Goal: Task Accomplishment & Management: Complete application form

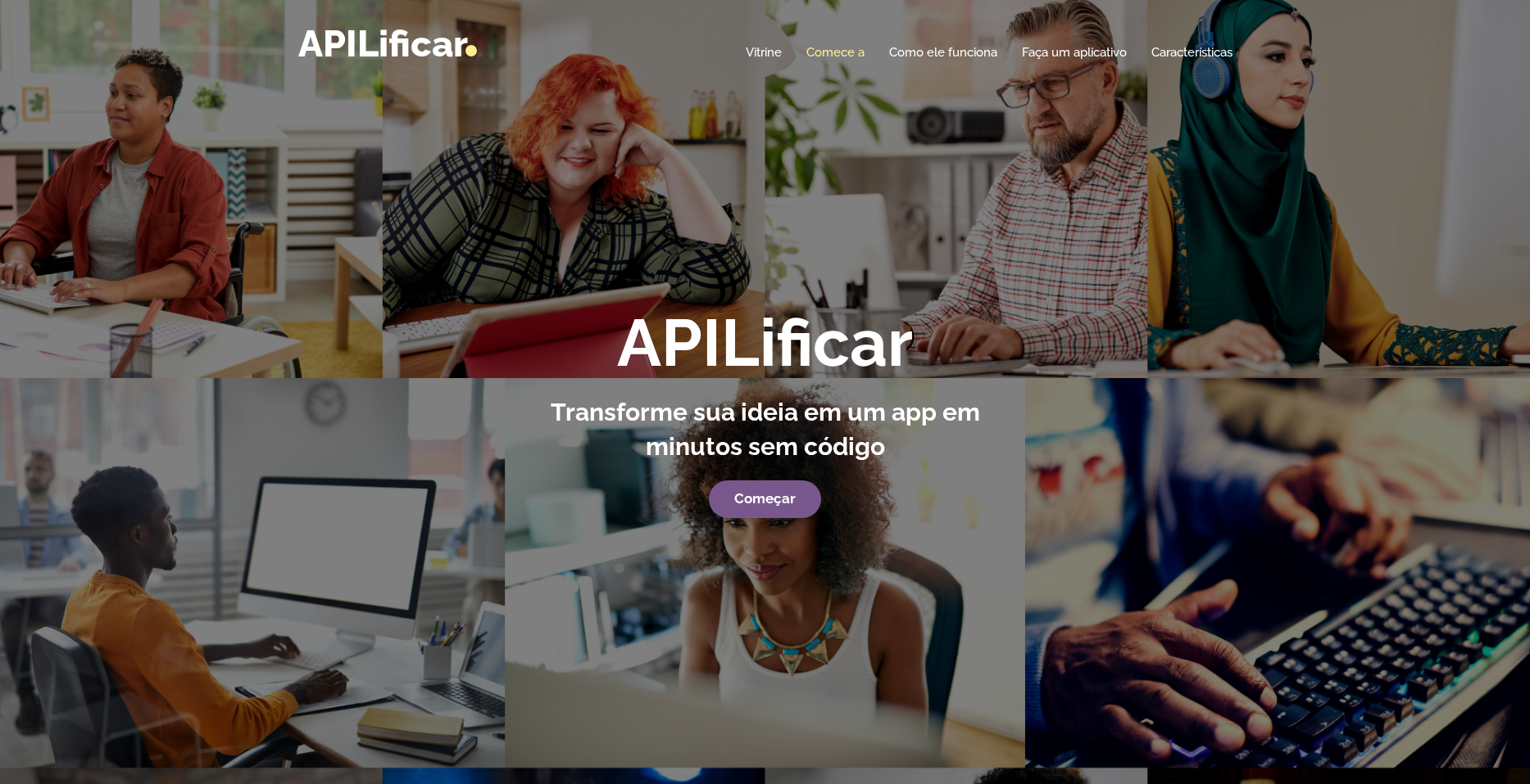
click at [842, 50] on link "Comece a" at bounding box center [836, 52] width 58 height 17
click at [838, 58] on link "Comece a" at bounding box center [836, 52] width 58 height 17
click at [749, 506] on strong "Começar" at bounding box center [764, 498] width 61 height 17
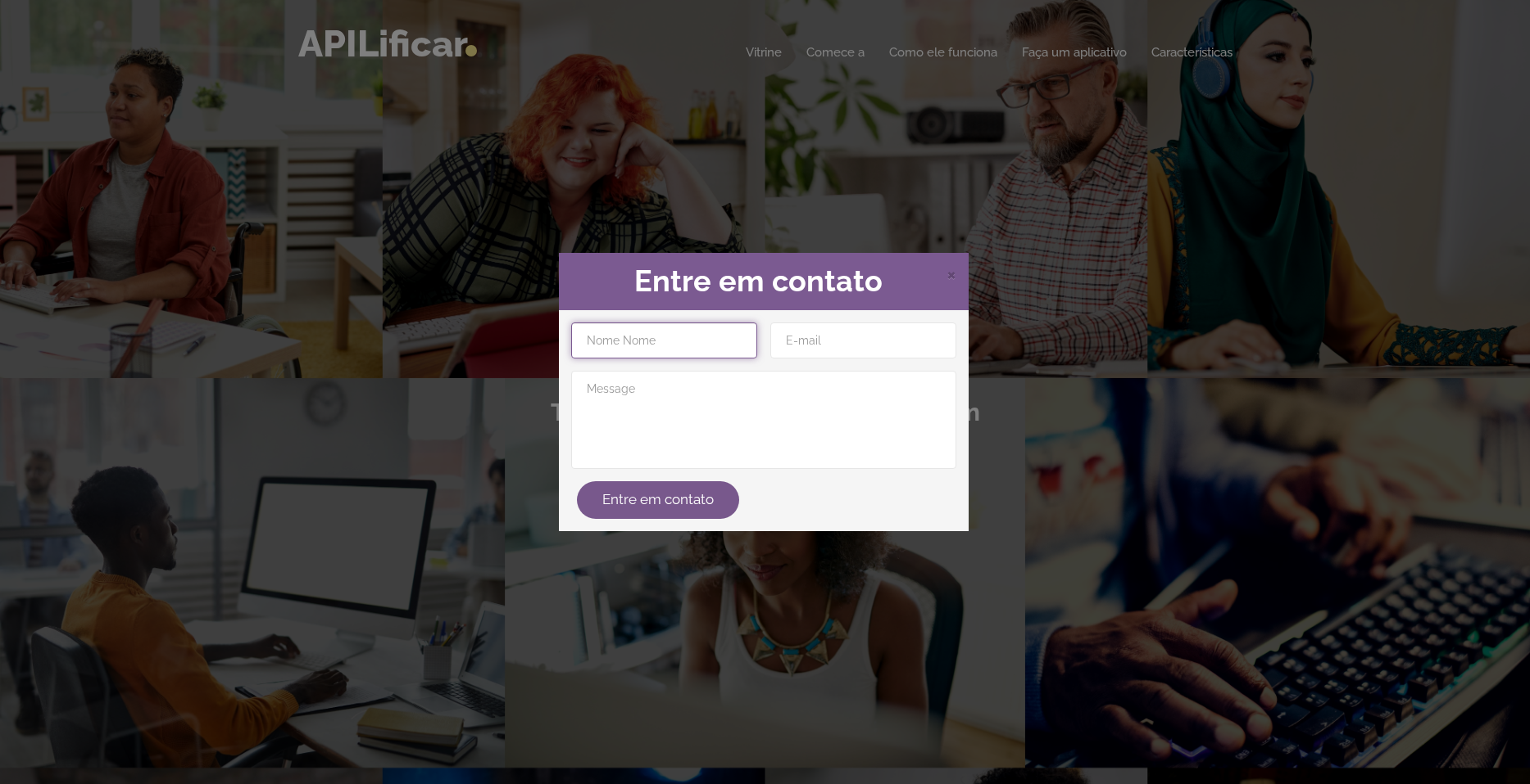
click at [717, 332] on input "text" at bounding box center [664, 341] width 186 height 36
type input "Benjamin David Vergasta Gomez"
click at [795, 338] on input "email" at bounding box center [863, 341] width 186 height 36
type input "rebitplayer@gmail.com"
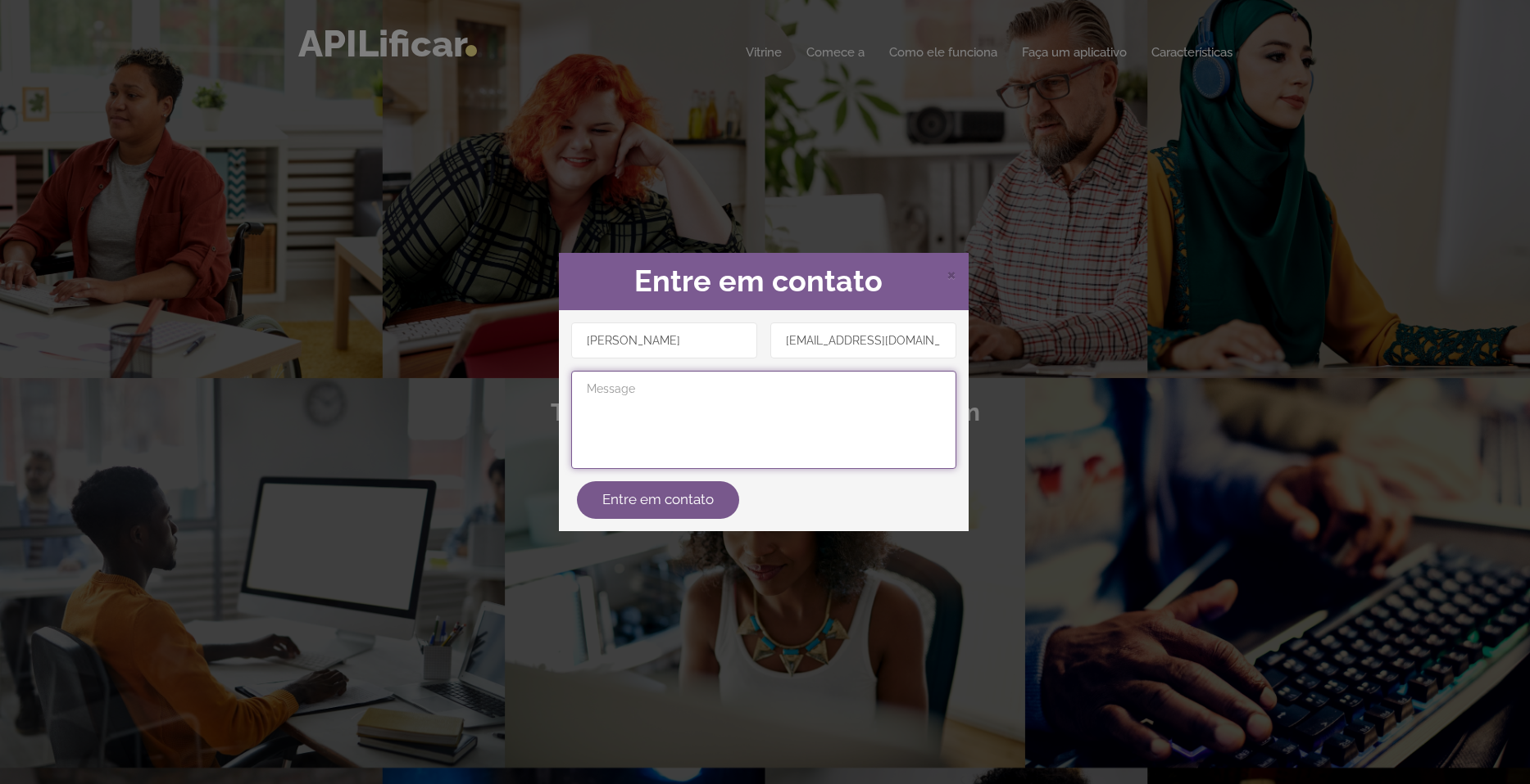
click at [816, 402] on textarea at bounding box center [763, 419] width 385 height 98
drag, startPoint x: 948, startPoint y: 280, endPoint x: 936, endPoint y: 286, distance: 13.4
click at [948, 280] on span "×" at bounding box center [951, 273] width 10 height 25
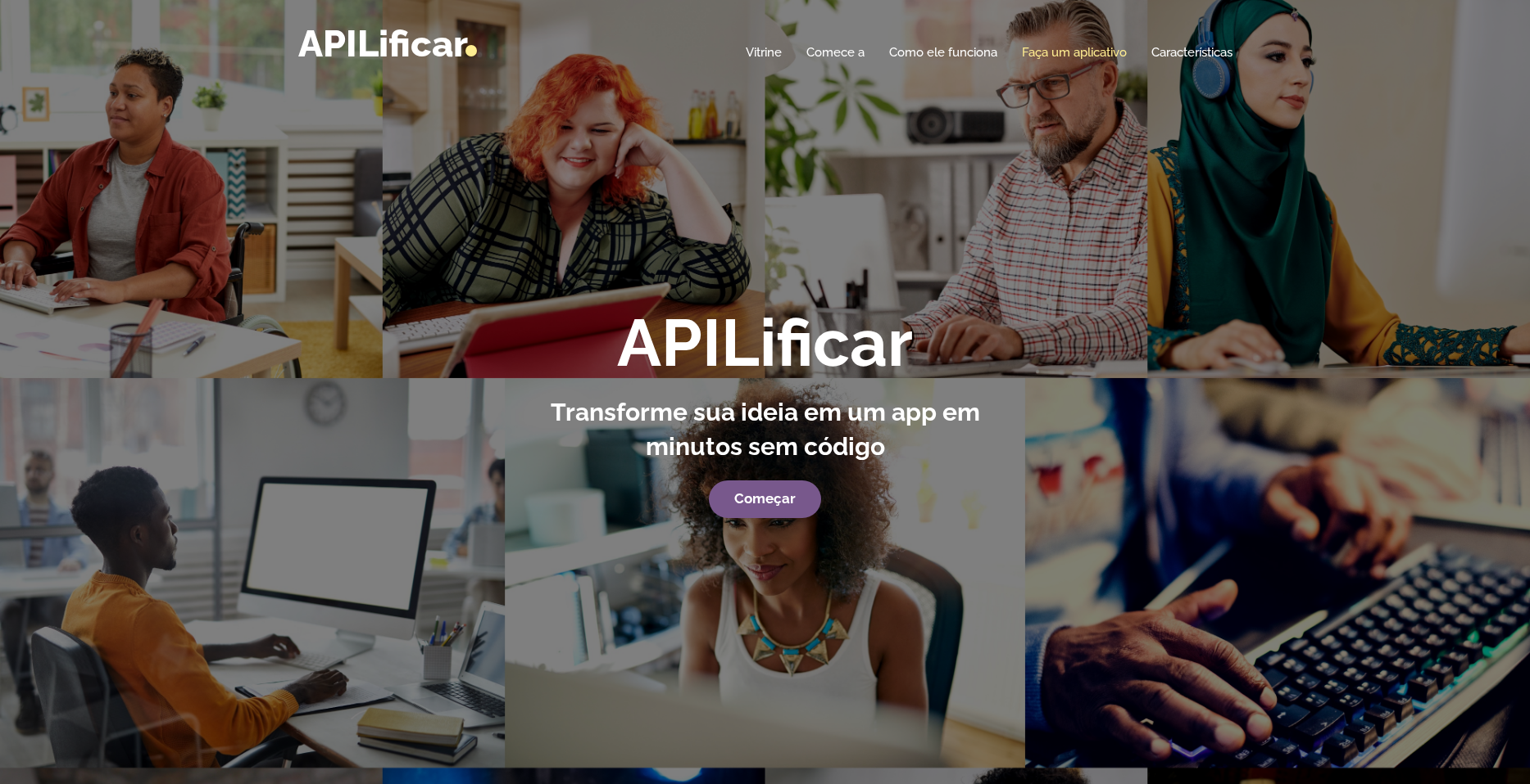
click at [1110, 52] on link "Faça um aplicativo" at bounding box center [1074, 52] width 104 height 17
click at [1085, 55] on link "Faça um aplicativo" at bounding box center [1074, 52] width 104 height 17
click at [1085, 54] on link "Faça um aplicativo" at bounding box center [1074, 52] width 104 height 17
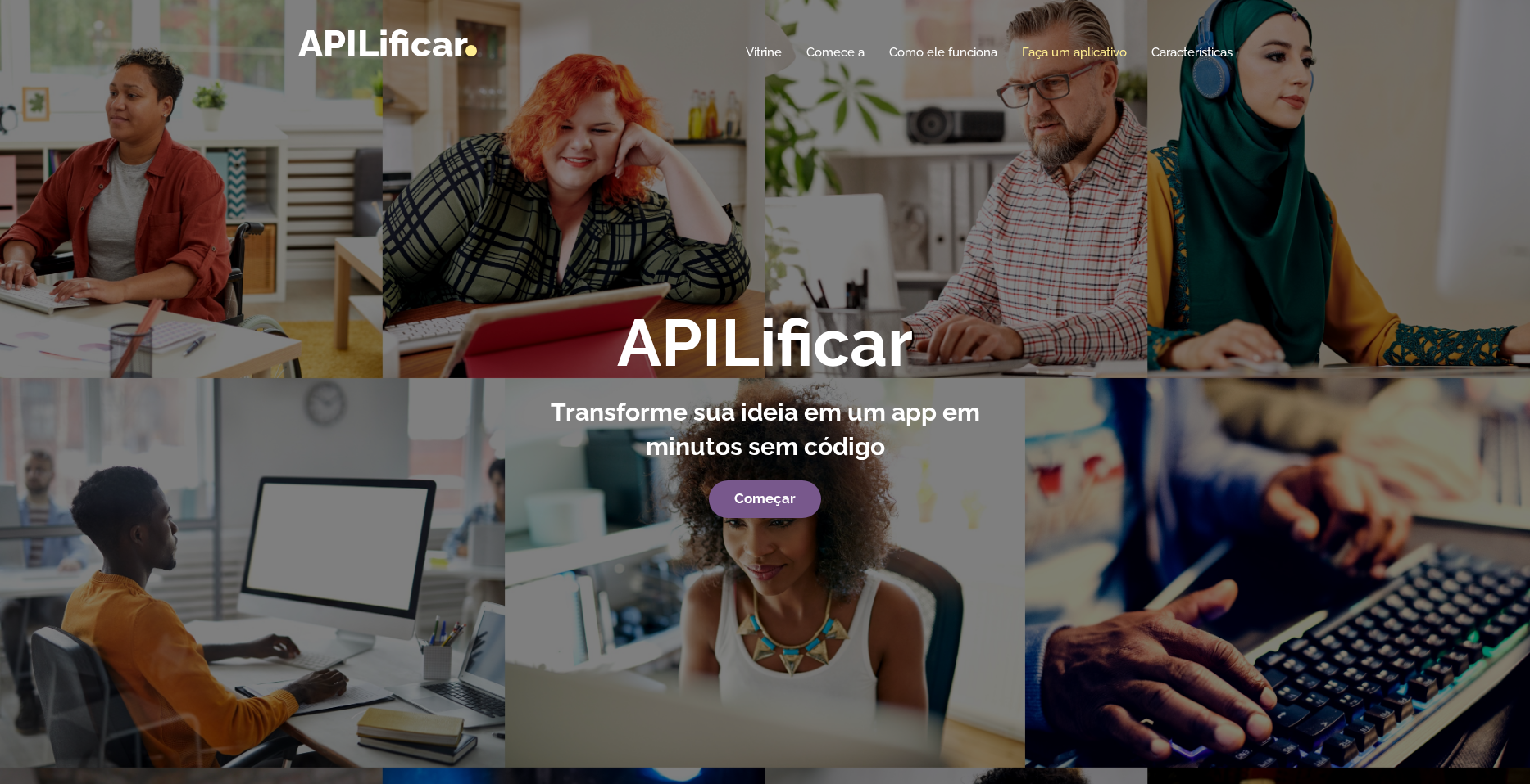
click at [1085, 54] on link "Faça um aplicativo" at bounding box center [1074, 52] width 104 height 17
click at [1186, 56] on link "Características" at bounding box center [1192, 52] width 81 height 17
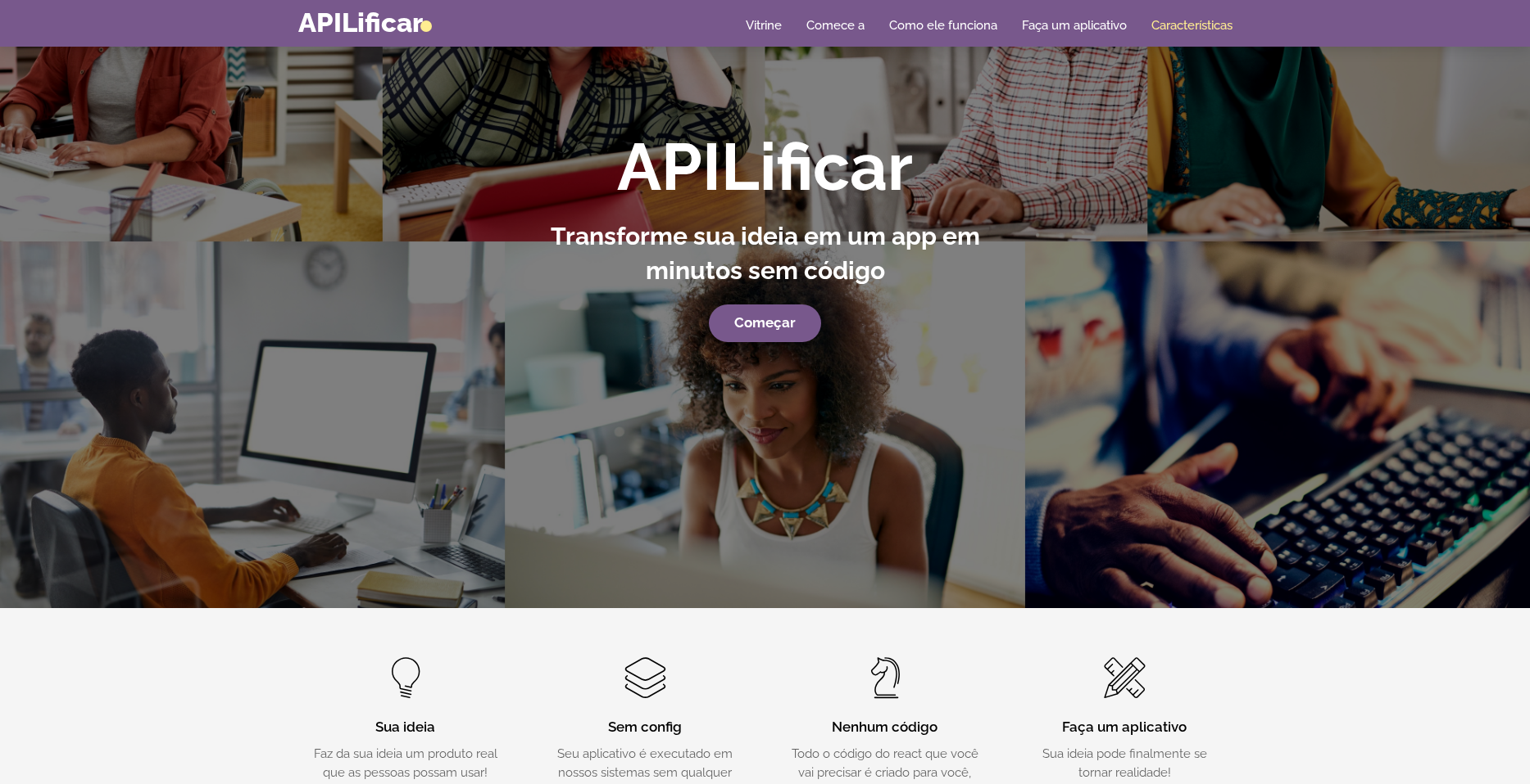
click at [1186, 56] on header "Alternar navegação APILificar Casa Vitrine Comece a Como ele funciona Faça um a…" at bounding box center [765, 216] width 1530 height 784
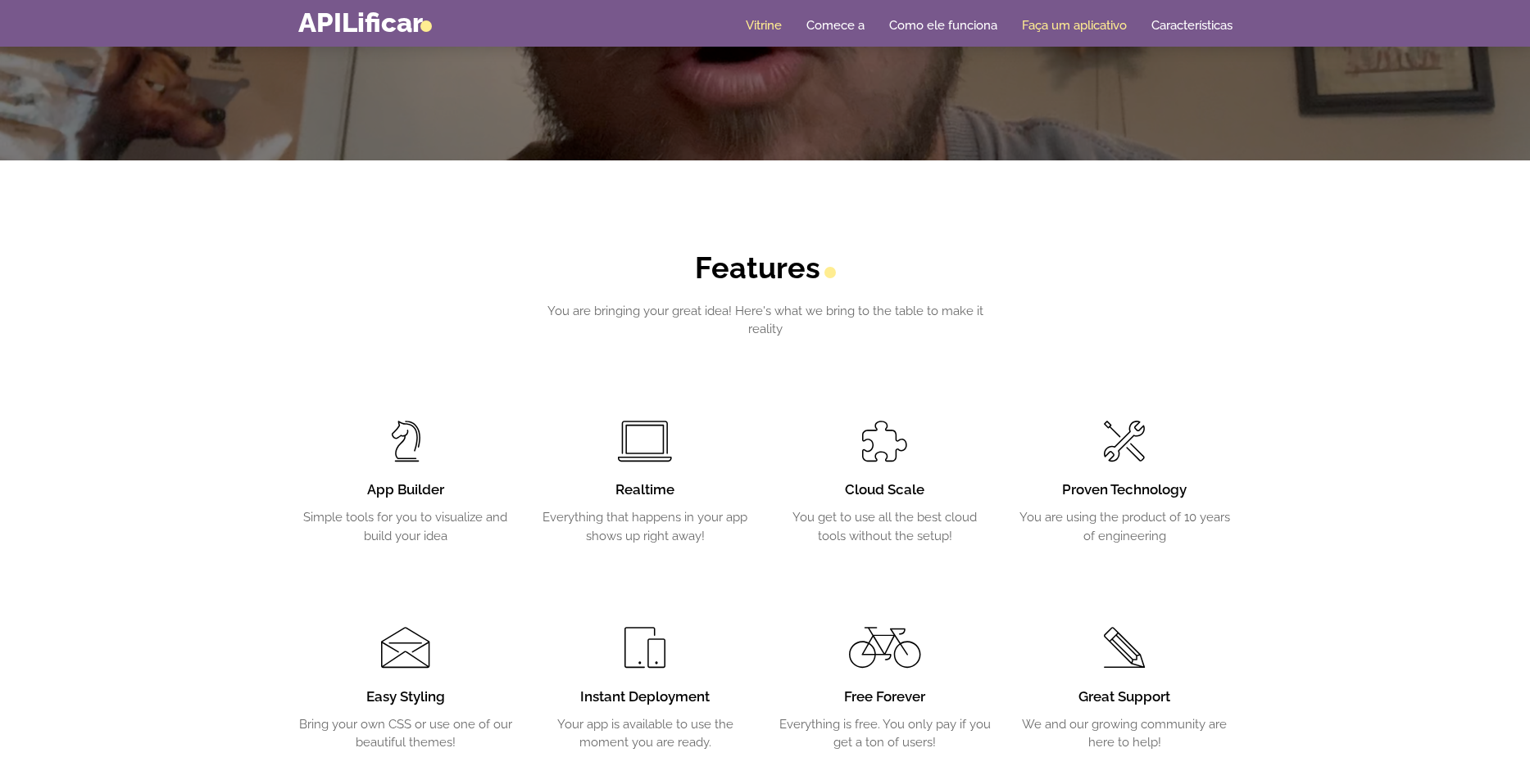
scroll to position [2890, 0]
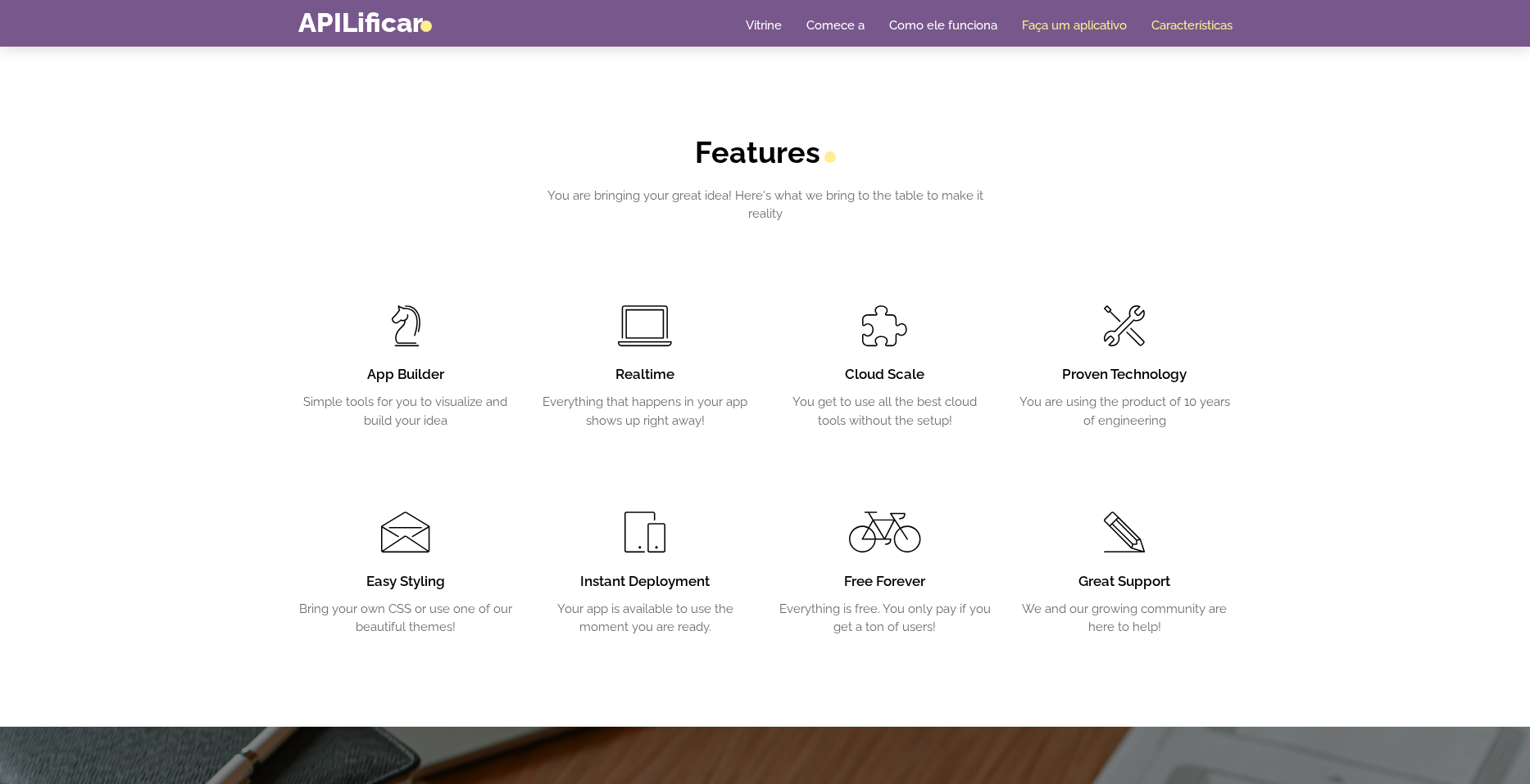
click at [1106, 19] on link "Faça um aplicativo" at bounding box center [1074, 25] width 104 height 17
drag, startPoint x: 1093, startPoint y: 25, endPoint x: 1024, endPoint y: 48, distance: 72.7
click at [1052, 24] on link "Faça um aplicativo" at bounding box center [1074, 25] width 104 height 17
drag, startPoint x: 1052, startPoint y: 24, endPoint x: 1011, endPoint y: 28, distance: 41.2
click at [1052, 24] on link "Faça um aplicativo" at bounding box center [1074, 25] width 104 height 17
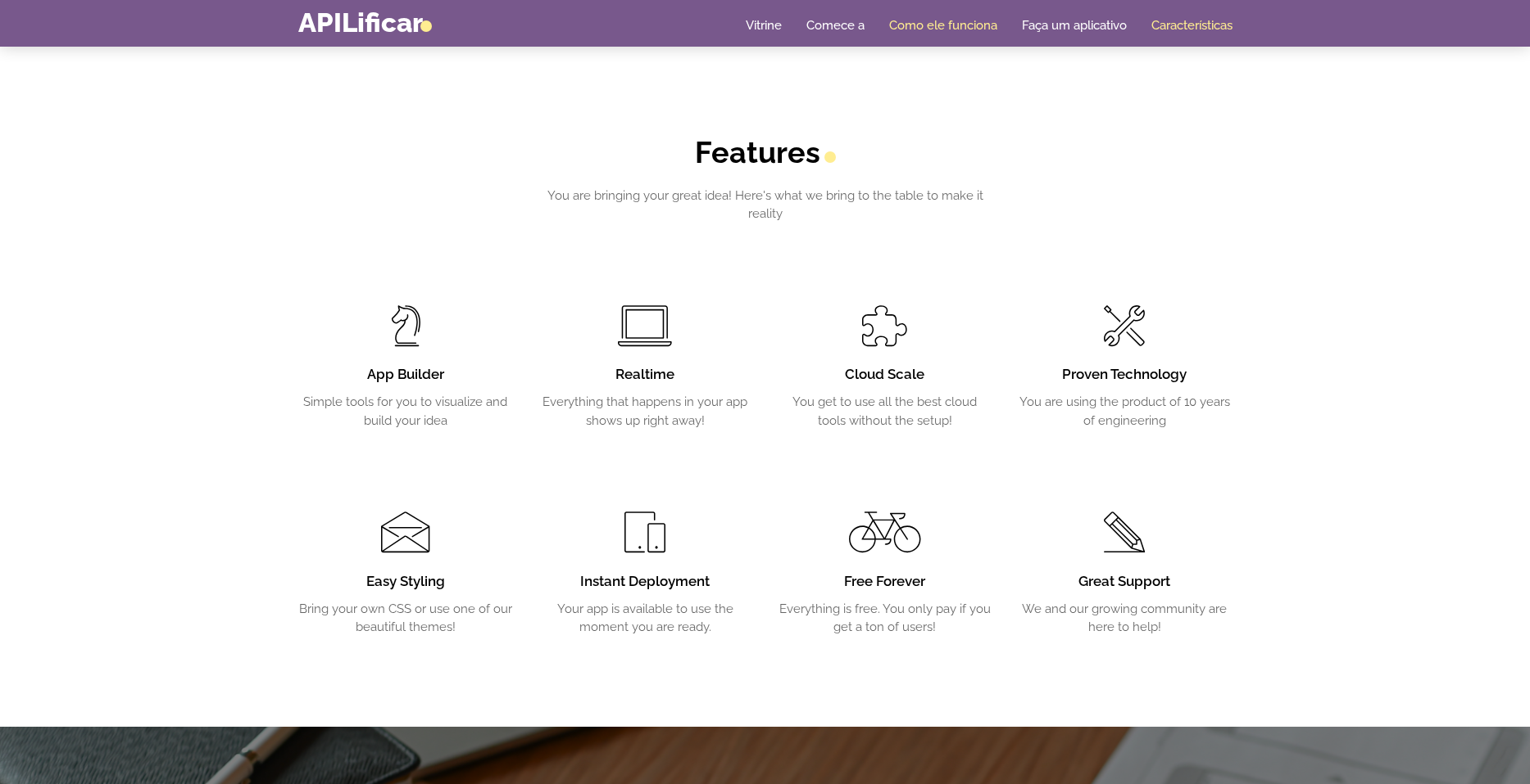
click at [973, 27] on link "Como ele funciona" at bounding box center [943, 25] width 108 height 17
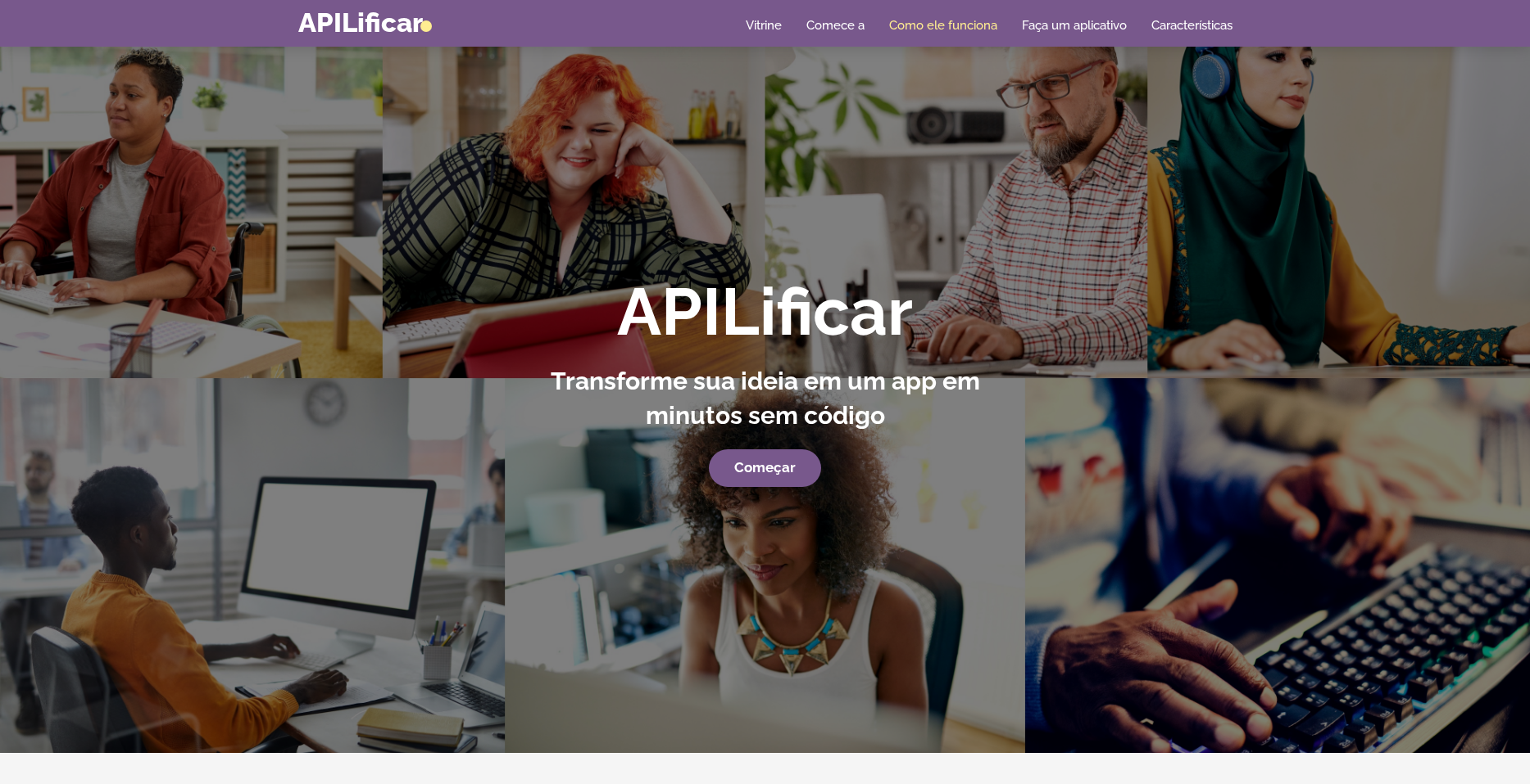
scroll to position [0, 0]
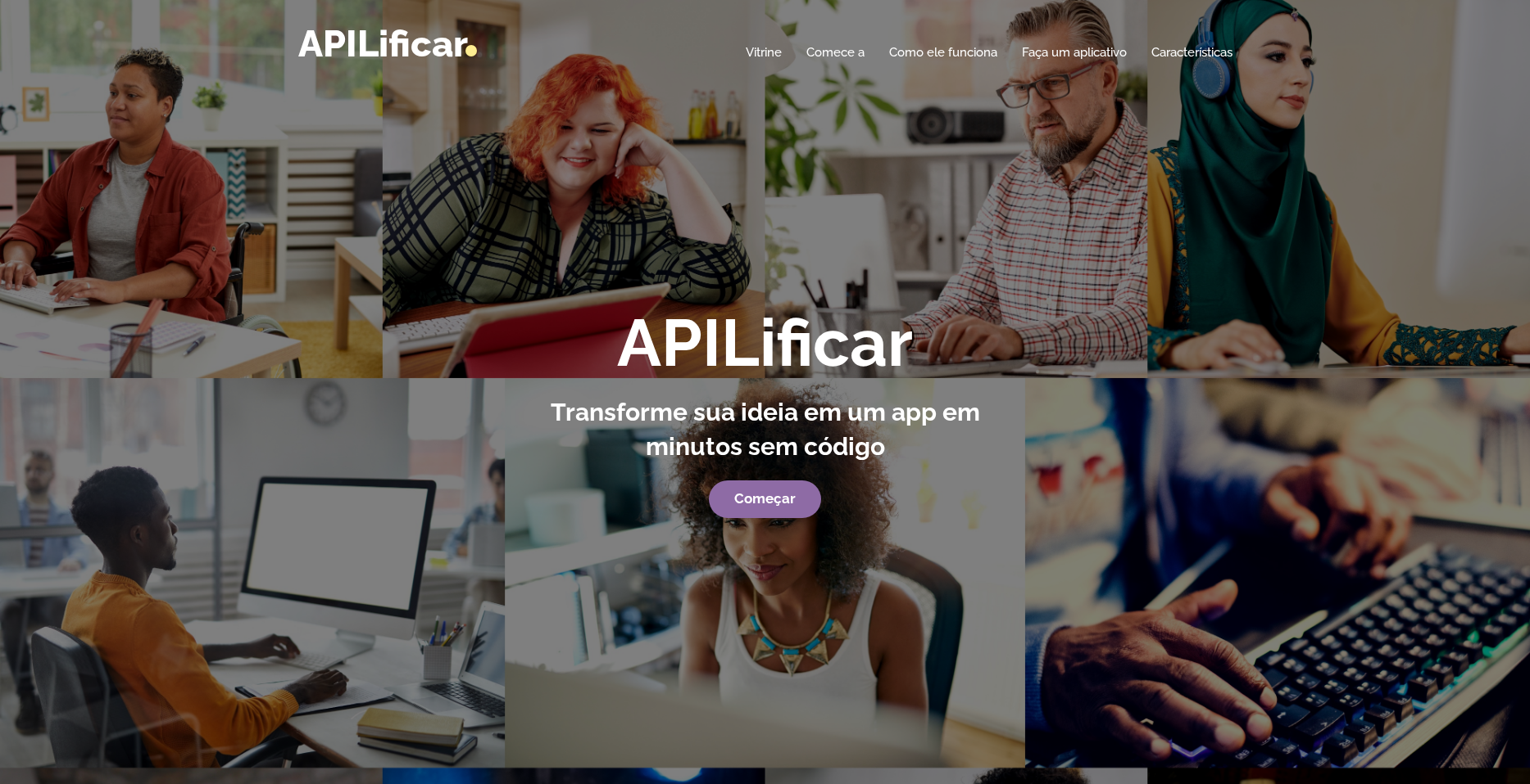
click at [787, 489] on link "Começar" at bounding box center [764, 499] width 112 height 38
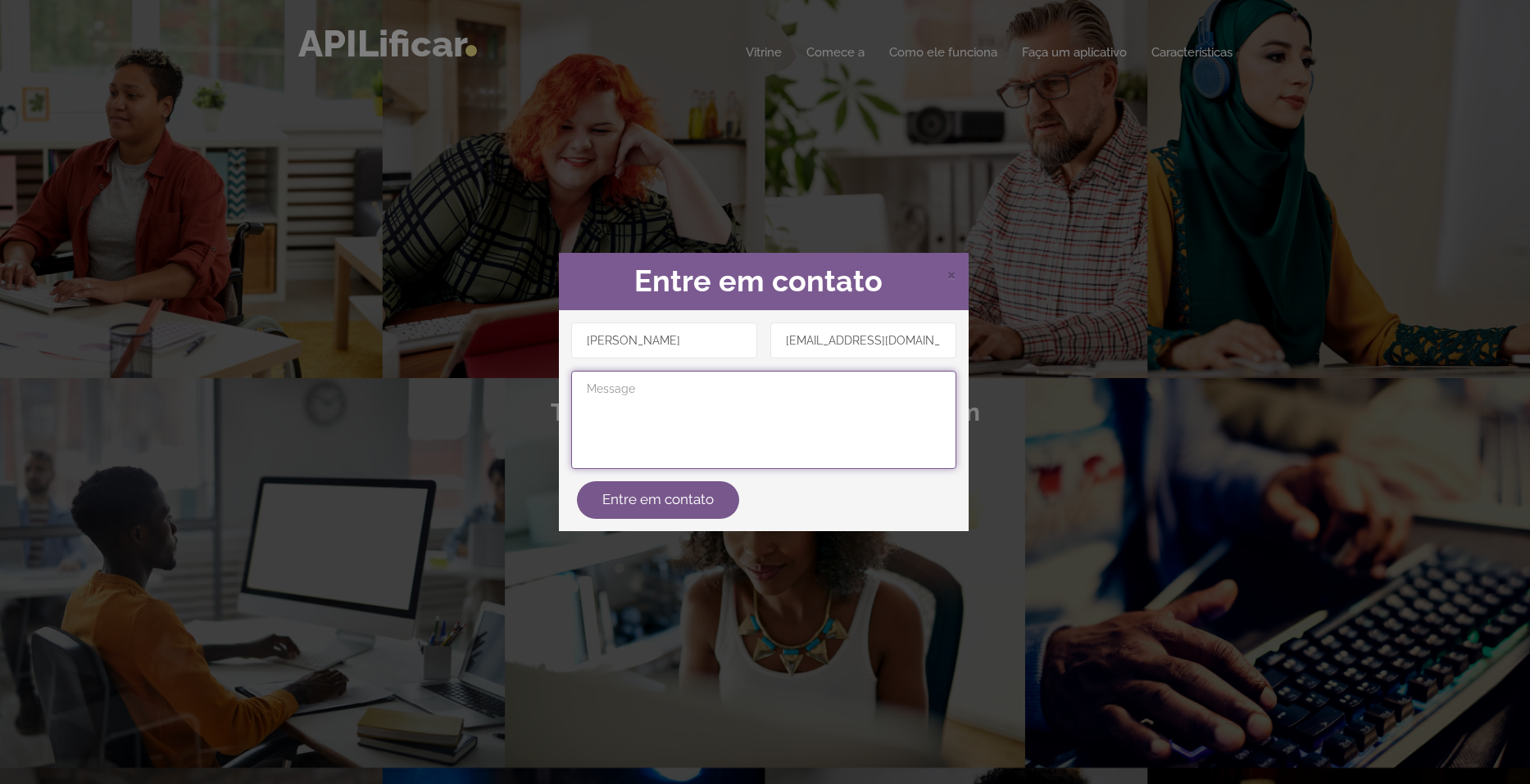
click at [681, 404] on textarea at bounding box center [763, 419] width 385 height 98
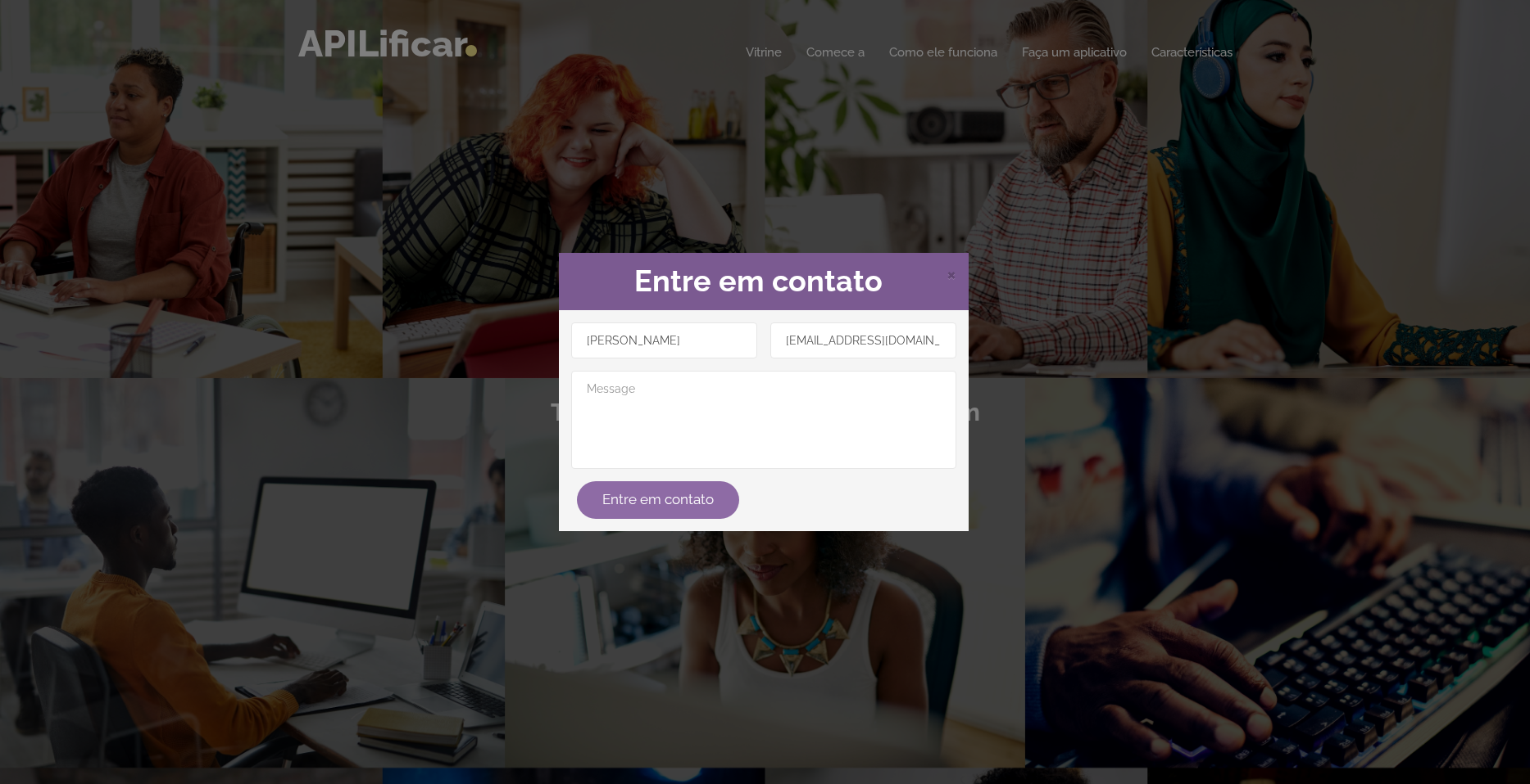
click at [687, 496] on button "Entre em contato" at bounding box center [657, 500] width 162 height 38
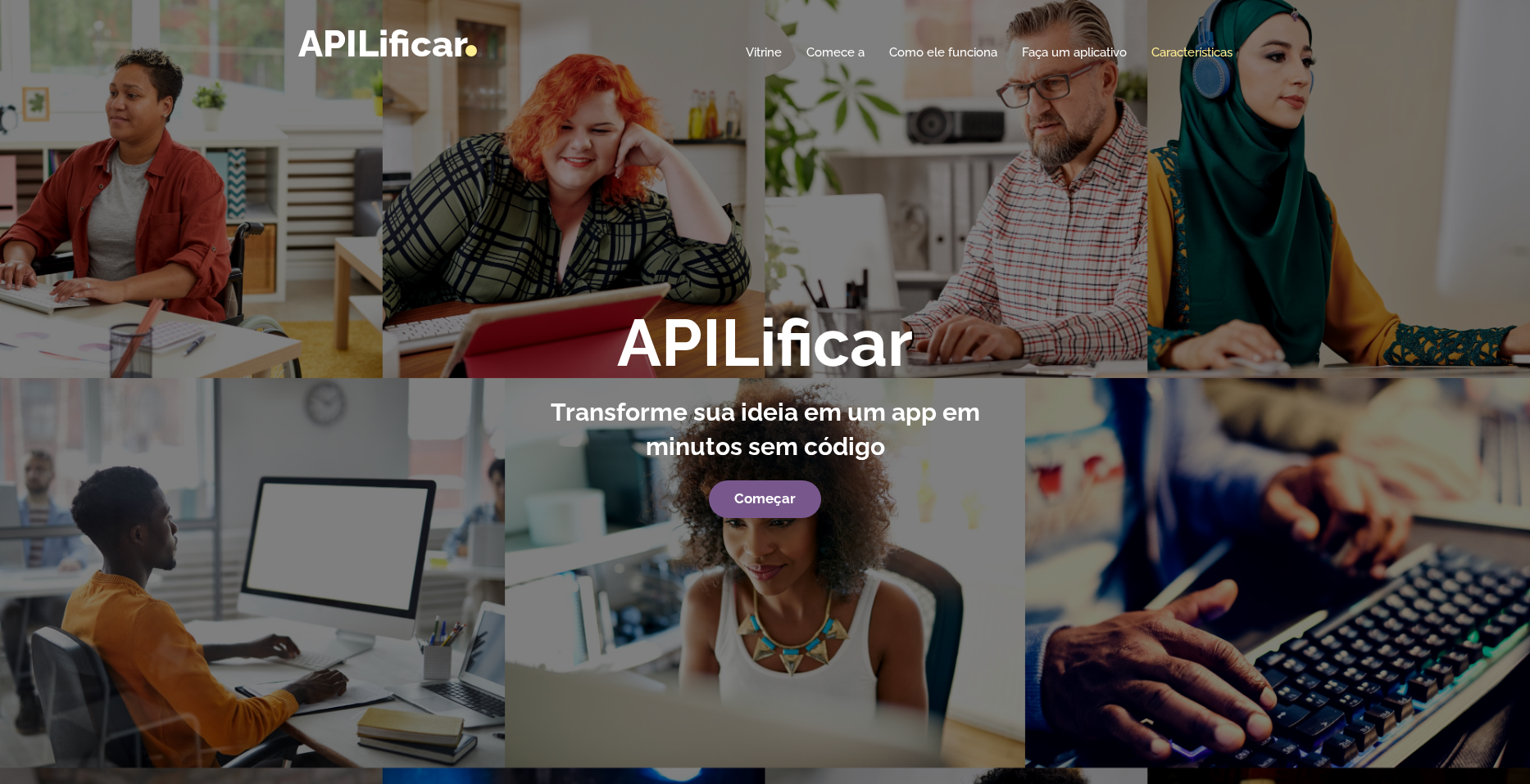
click at [1175, 52] on link "Características" at bounding box center [1192, 52] width 81 height 17
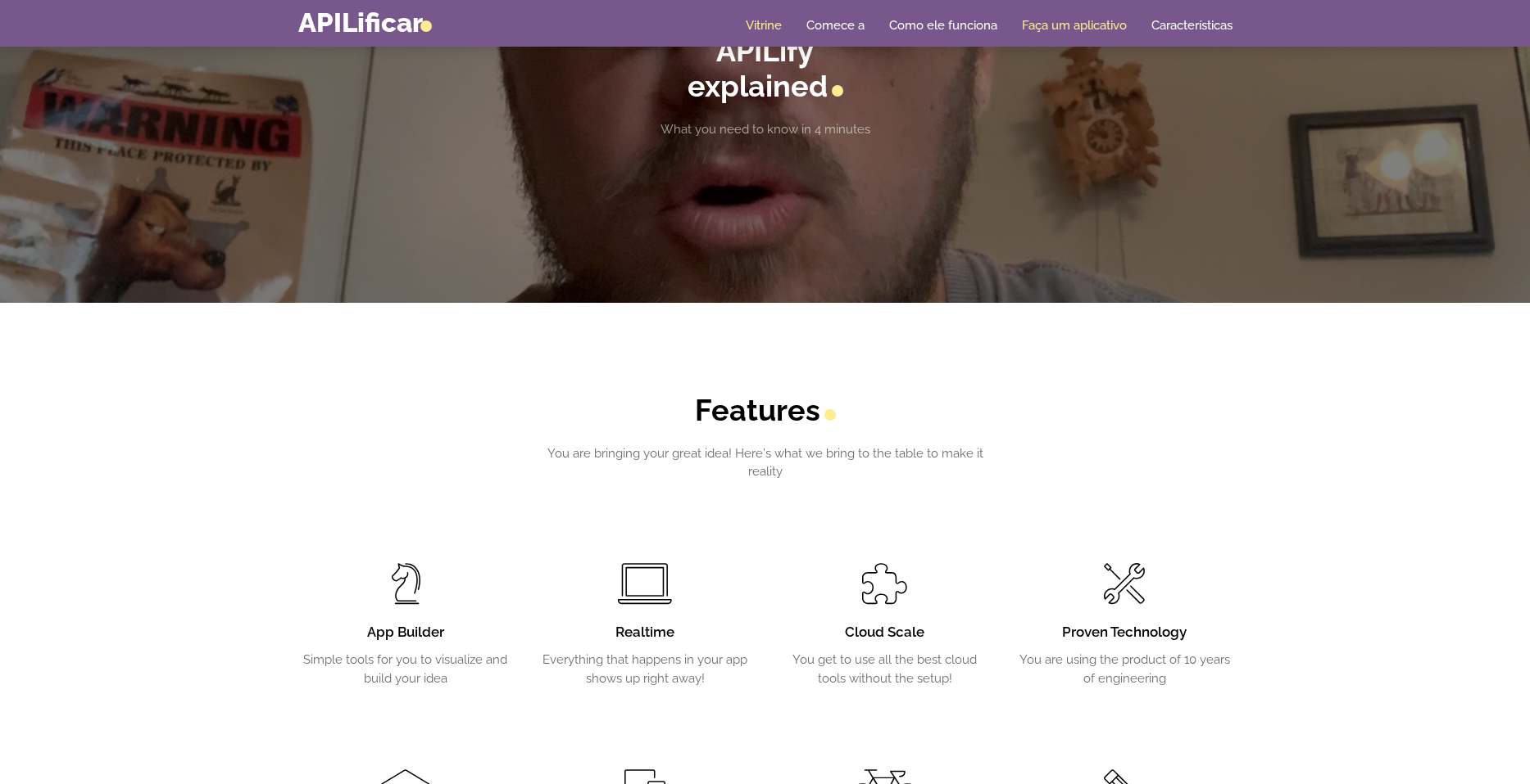
click at [1094, 29] on link "Faça um aplicativo" at bounding box center [1074, 25] width 104 height 17
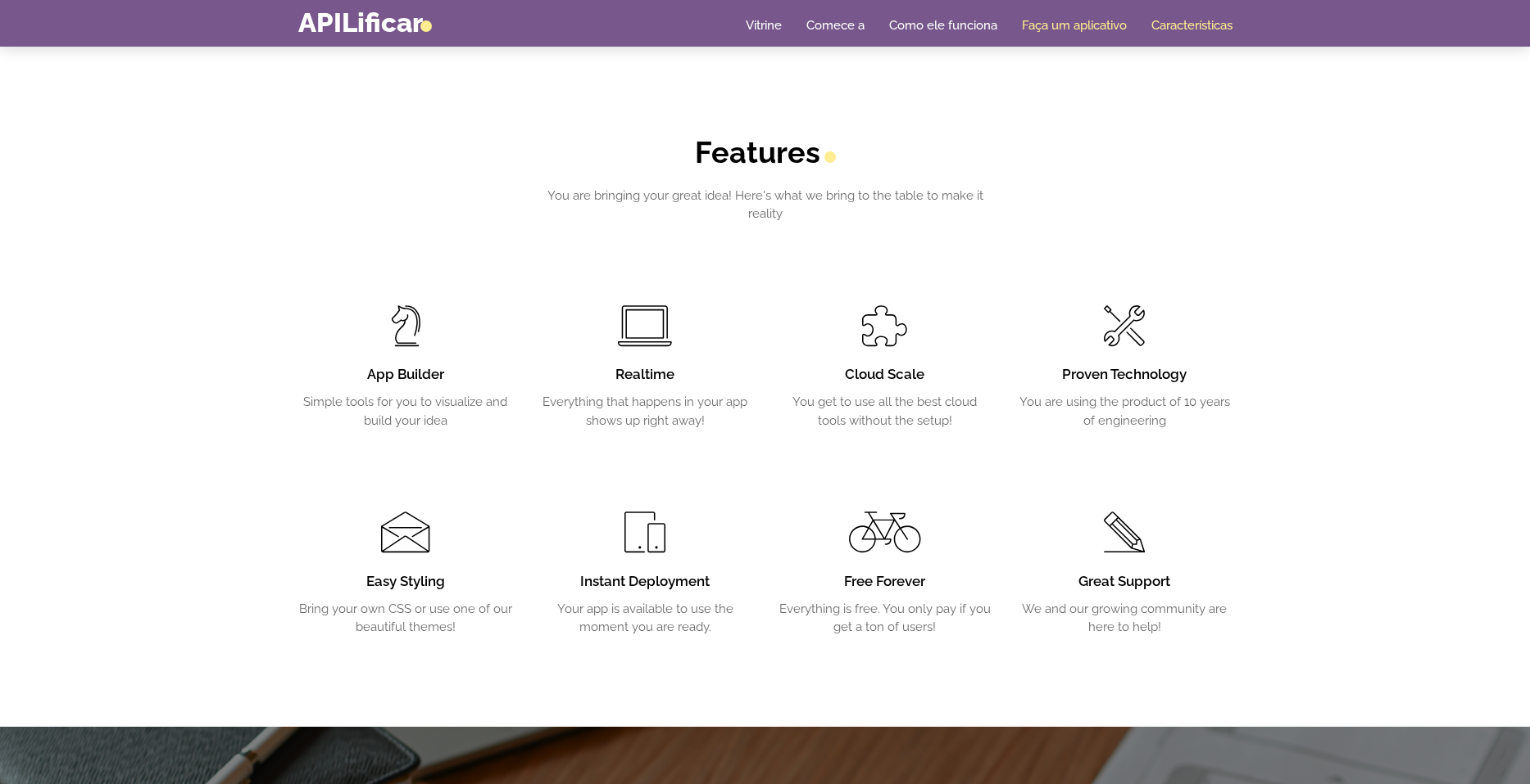
drag, startPoint x: 1032, startPoint y: 33, endPoint x: 1006, endPoint y: 33, distance: 26.0
click at [1030, 33] on link "Faça um aplicativo" at bounding box center [1074, 25] width 104 height 17
drag, startPoint x: 973, startPoint y: 30, endPoint x: 954, endPoint y: 33, distance: 19.2
click at [973, 31] on link "Como ele funciona" at bounding box center [943, 25] width 108 height 17
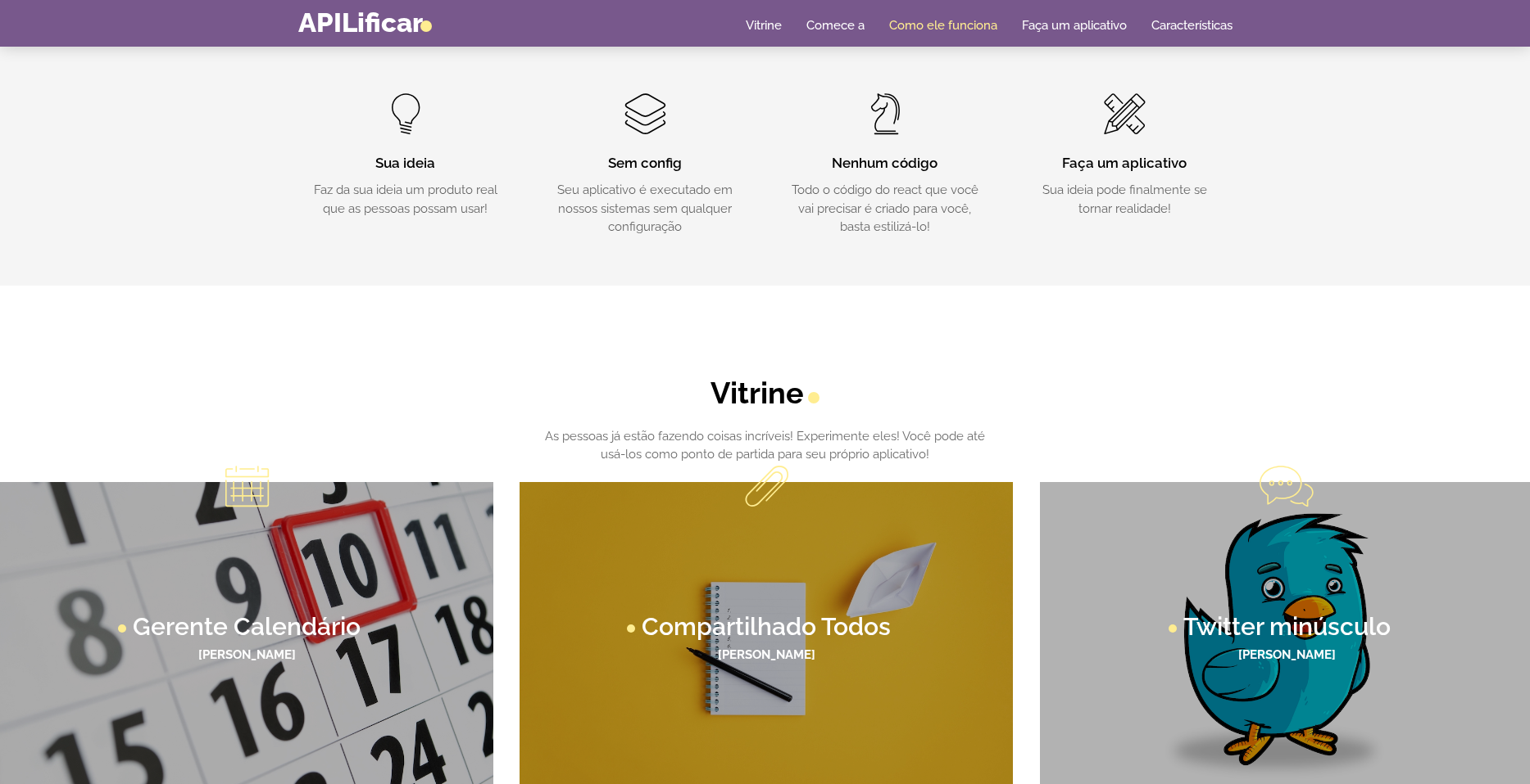
scroll to position [740, 0]
click at [827, 11] on div "Casa Vitrine Comece a Como ele funciona Faça um aplicativo Características" at bounding box center [765, 23] width 934 height 28
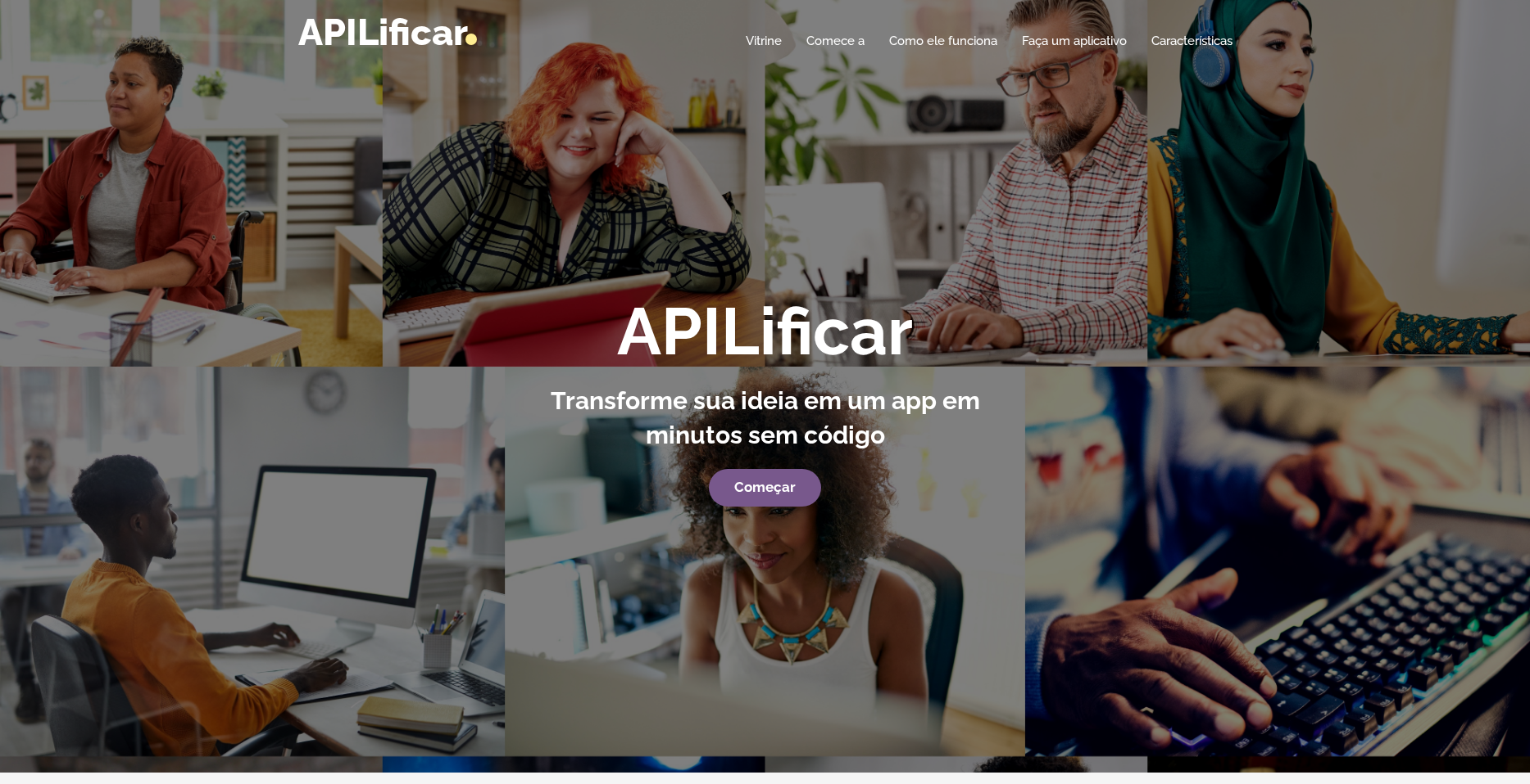
scroll to position [0, 0]
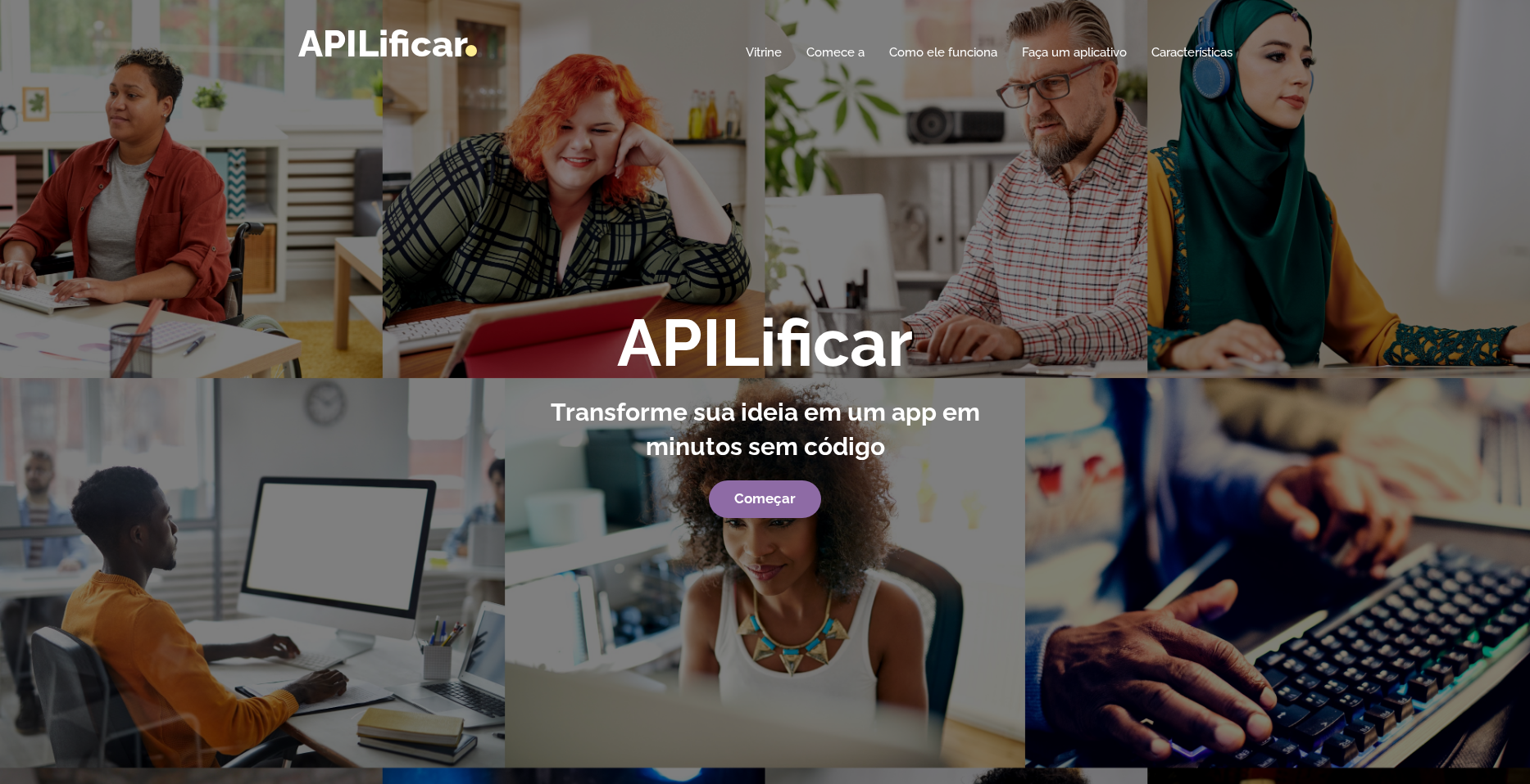
click at [777, 510] on link "Começar" at bounding box center [764, 499] width 112 height 38
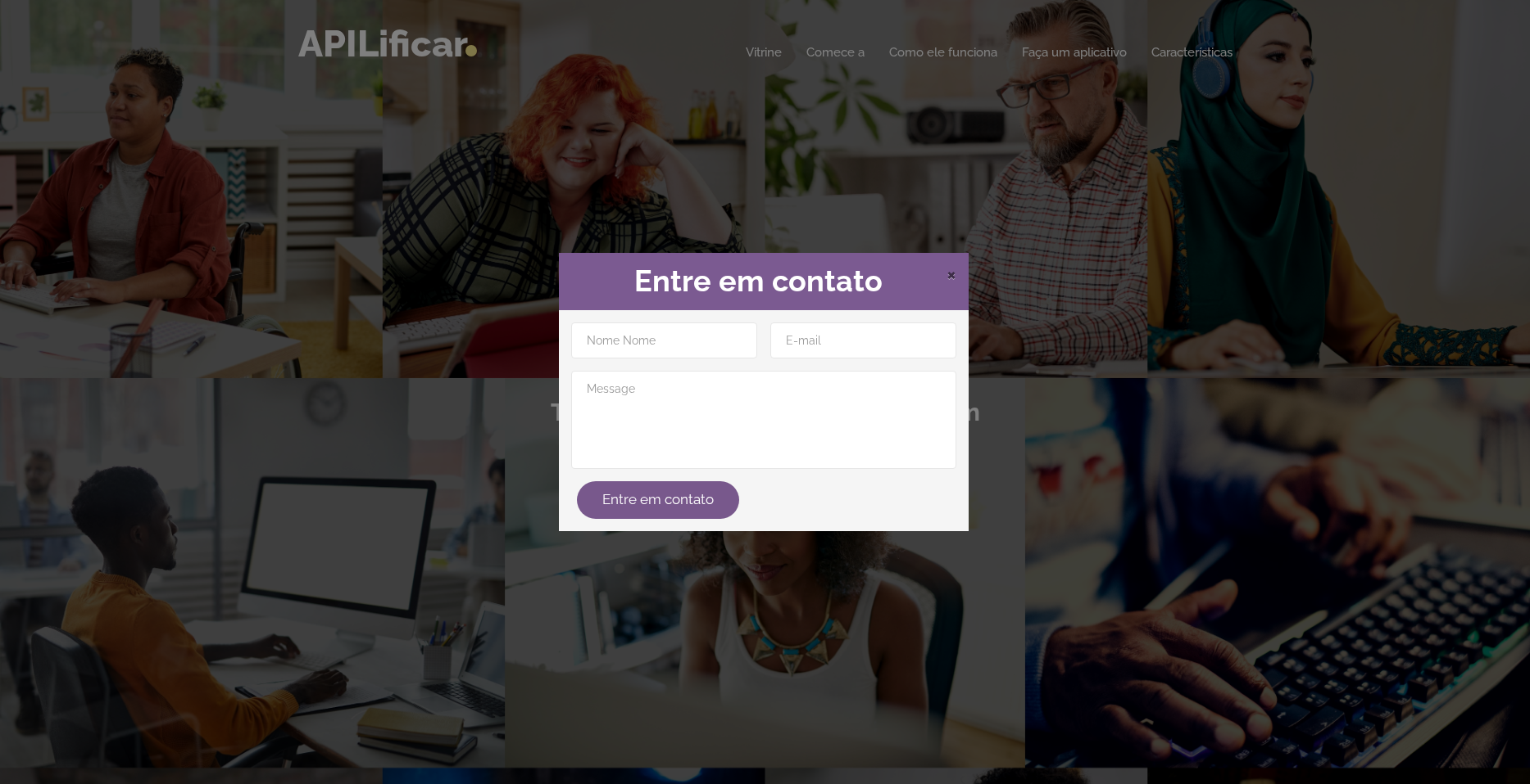
click at [953, 280] on span "×" at bounding box center [951, 273] width 10 height 25
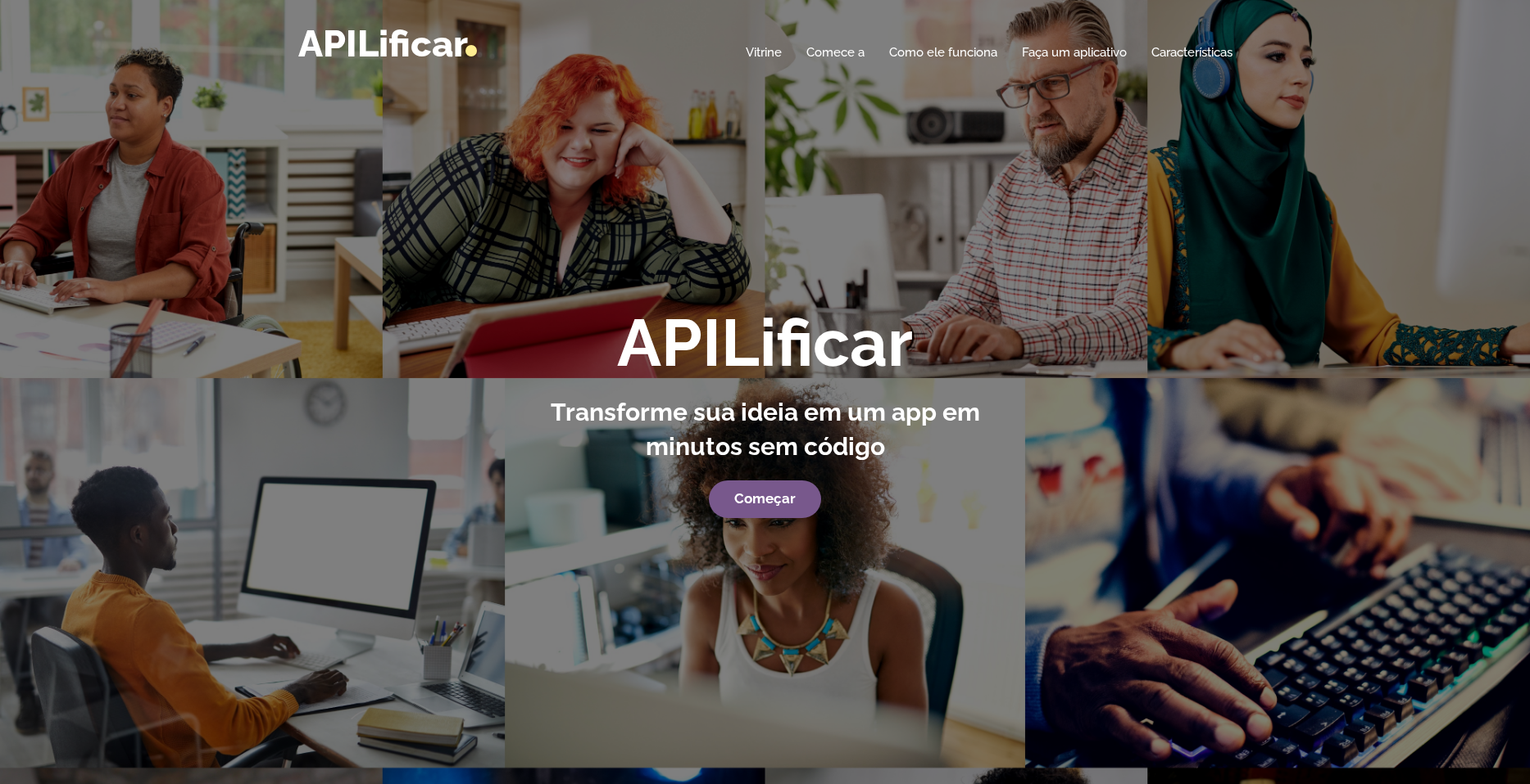
drag, startPoint x: 358, startPoint y: 41, endPoint x: 1099, endPoint y: 473, distance: 857.7
click at [1099, 471] on div "APILificar Transforme sua ideia em um app em minutos sem código Começar" at bounding box center [765, 412] width 959 height 211
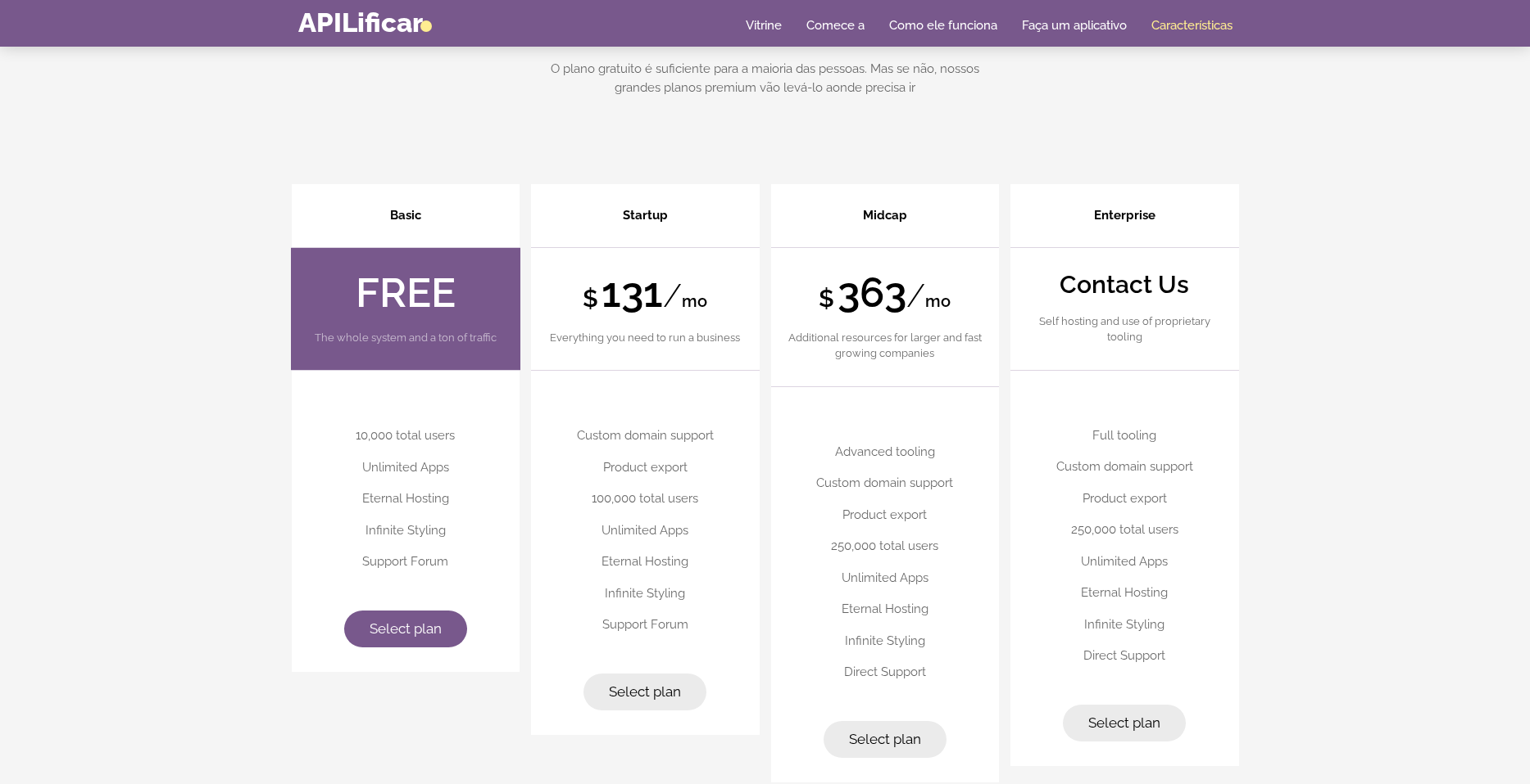
scroll to position [4573, 0]
click at [404, 619] on link "Select plan" at bounding box center [406, 628] width 123 height 38
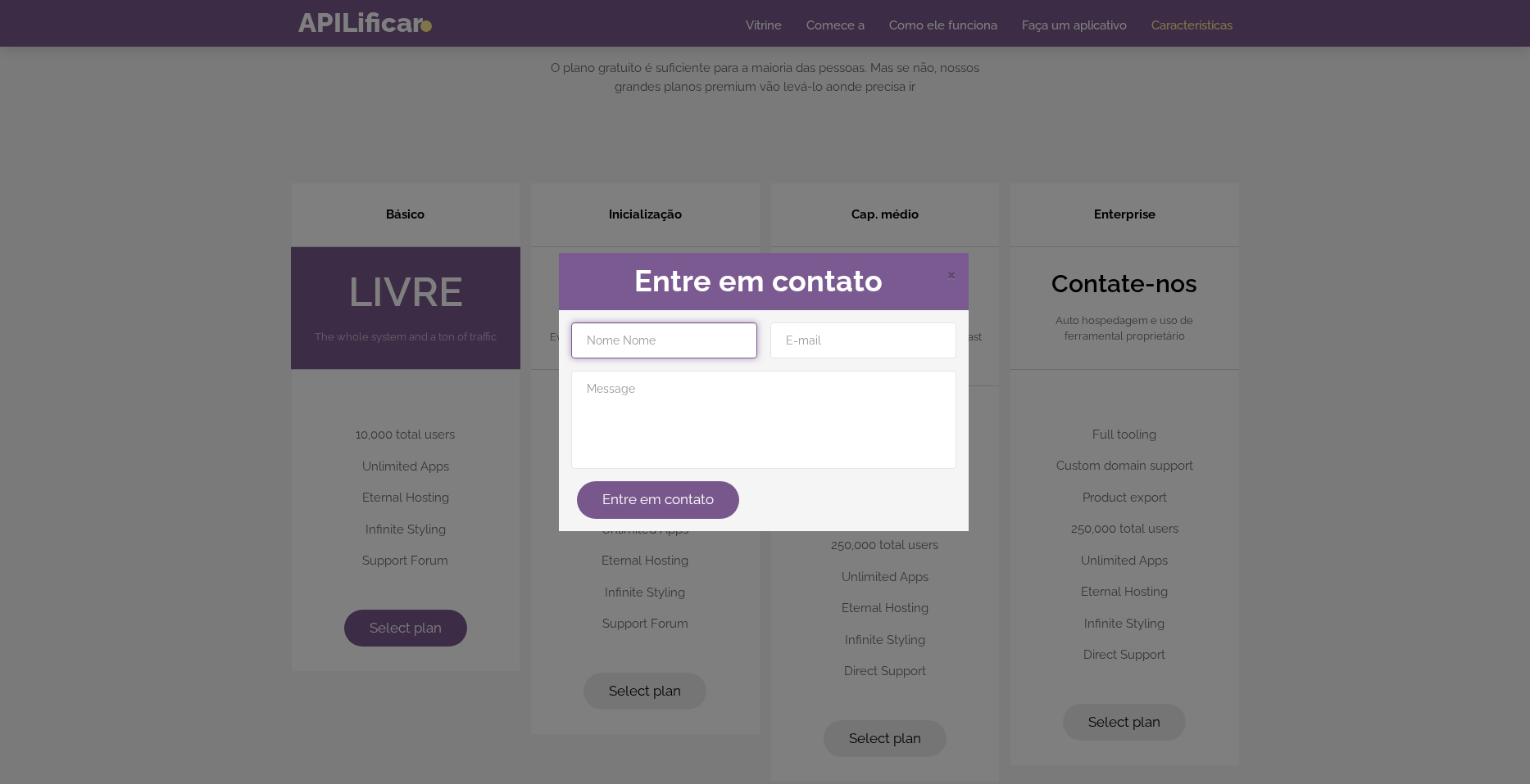
click at [713, 337] on input "text" at bounding box center [664, 341] width 186 height 36
type input "Benjamin David Vergasta Gomez"
click at [796, 337] on input "email" at bounding box center [863, 341] width 186 height 36
type input "rebitplayer@gmail.com"
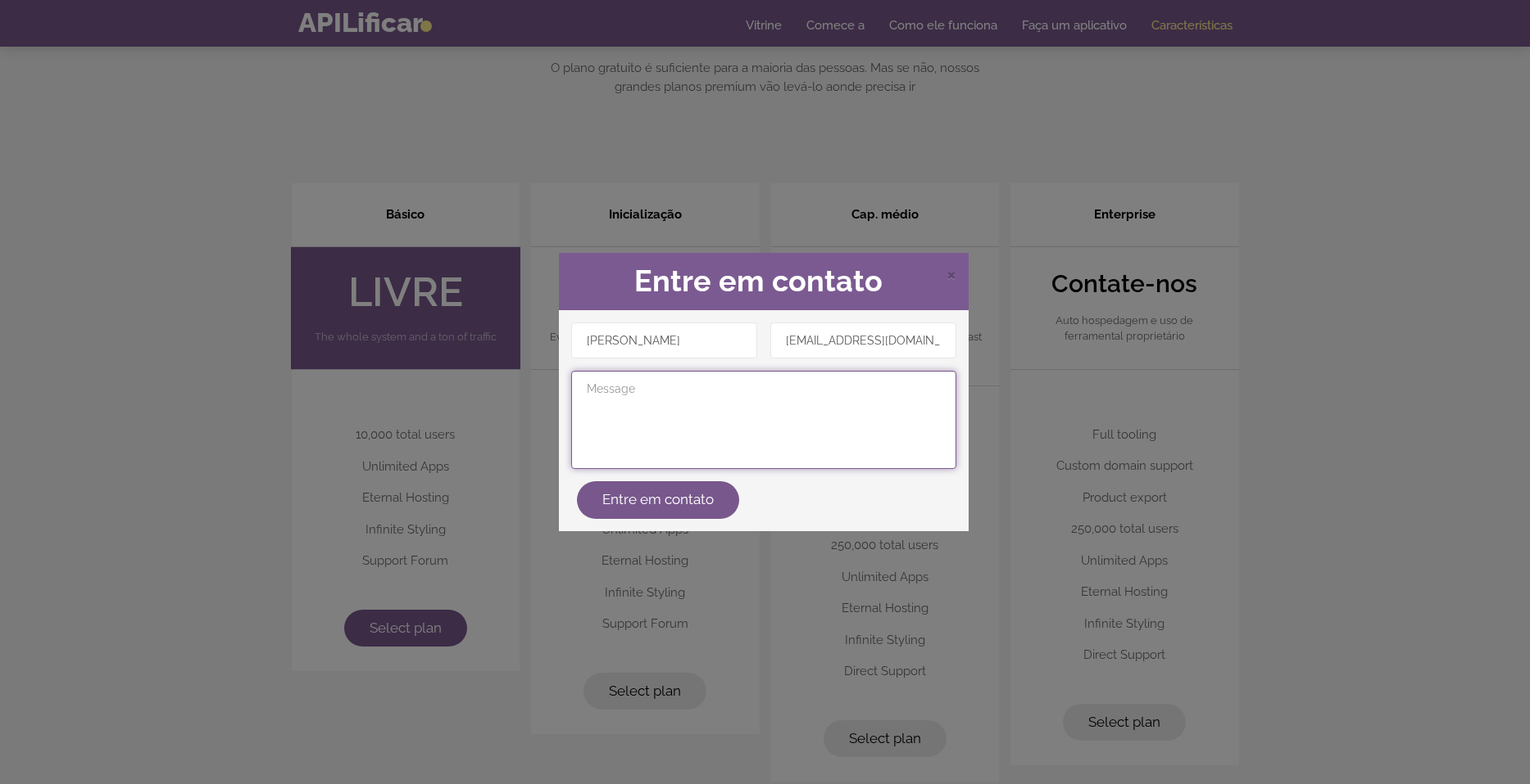
click at [668, 410] on textarea at bounding box center [763, 419] width 385 height 98
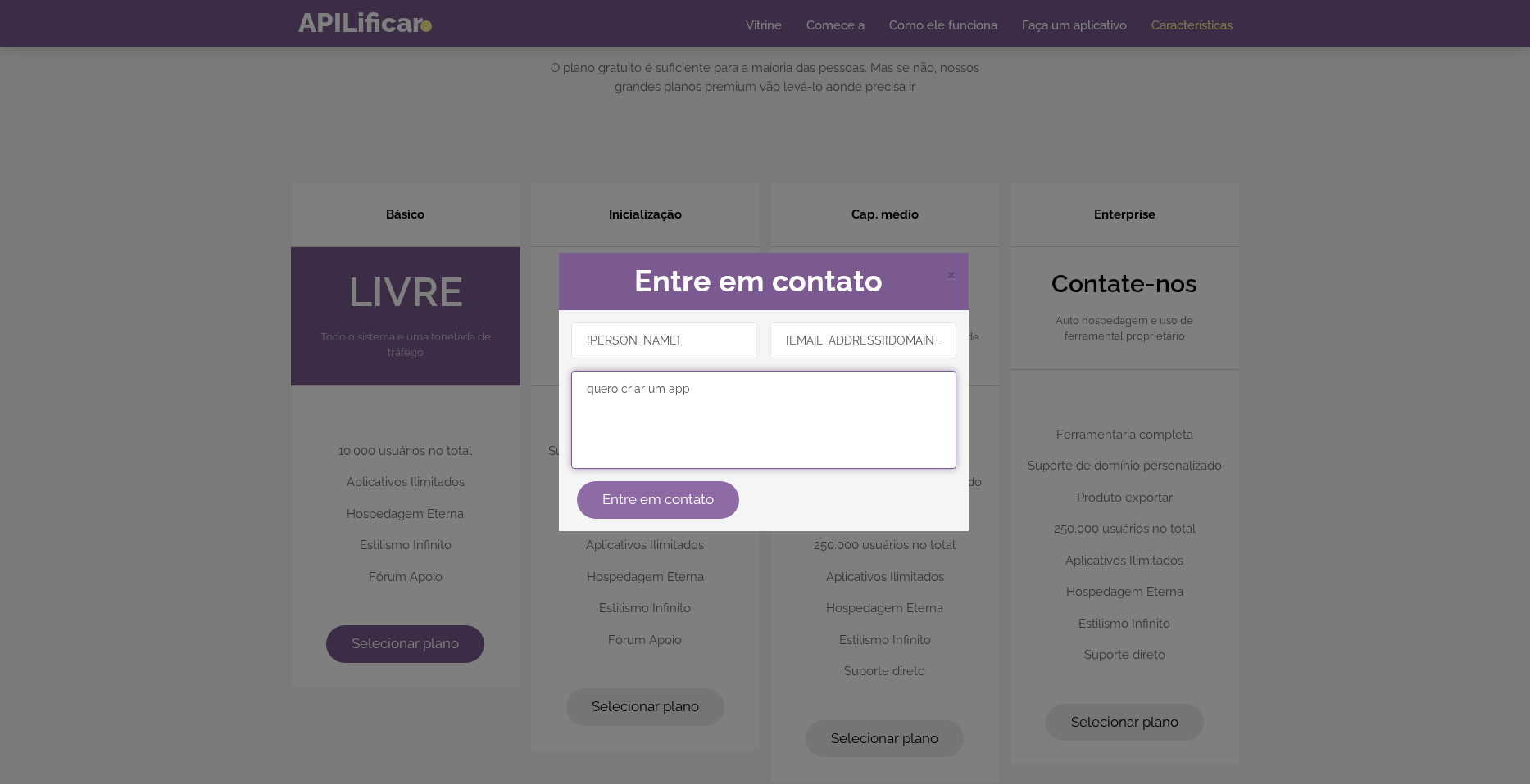
type textarea "quero criar um app"
click at [691, 493] on button "Entre em contato" at bounding box center [657, 500] width 162 height 38
